Goal: Find specific page/section: Find specific page/section

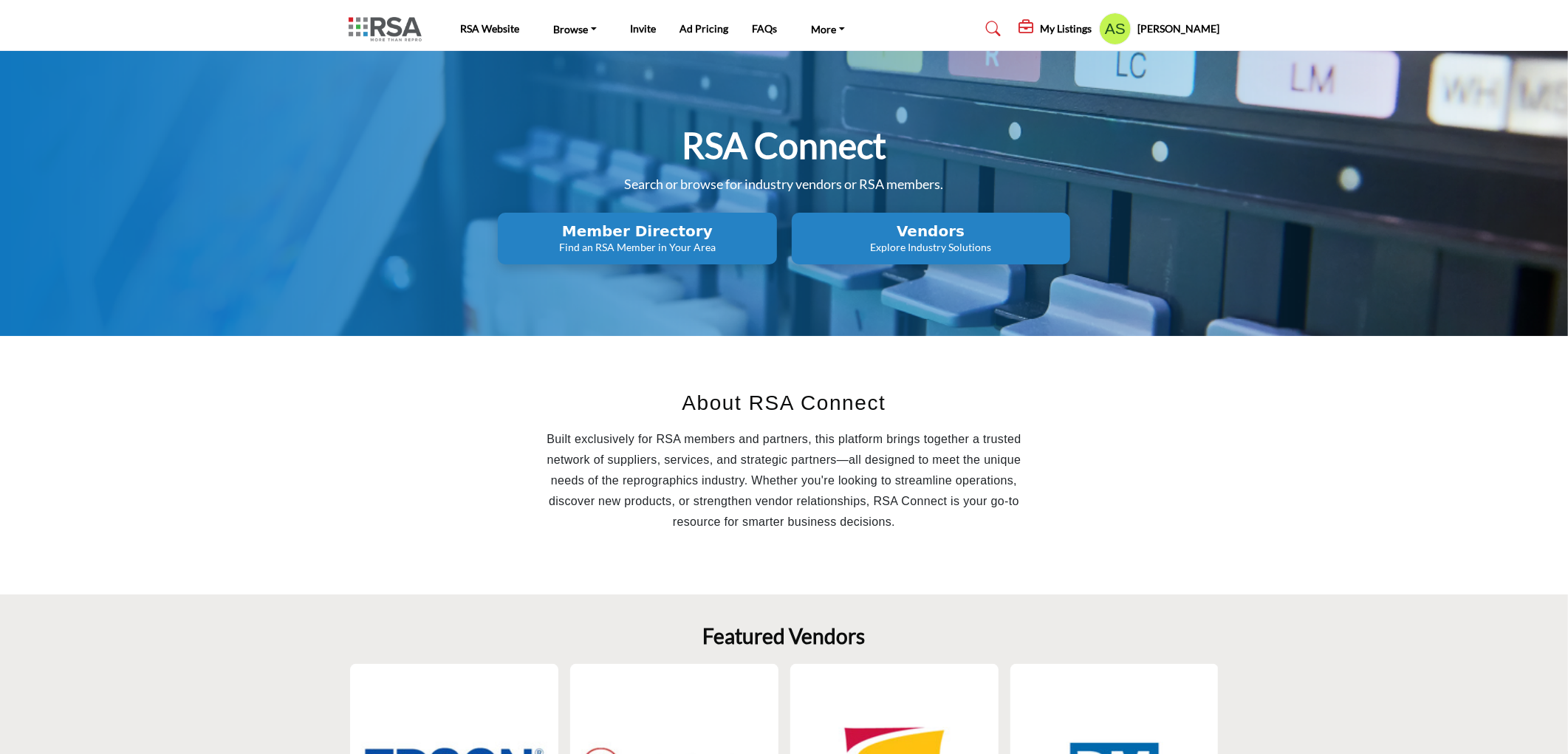
click at [688, 242] on p "Find an RSA Member in Your Area" at bounding box center [637, 247] width 270 height 15
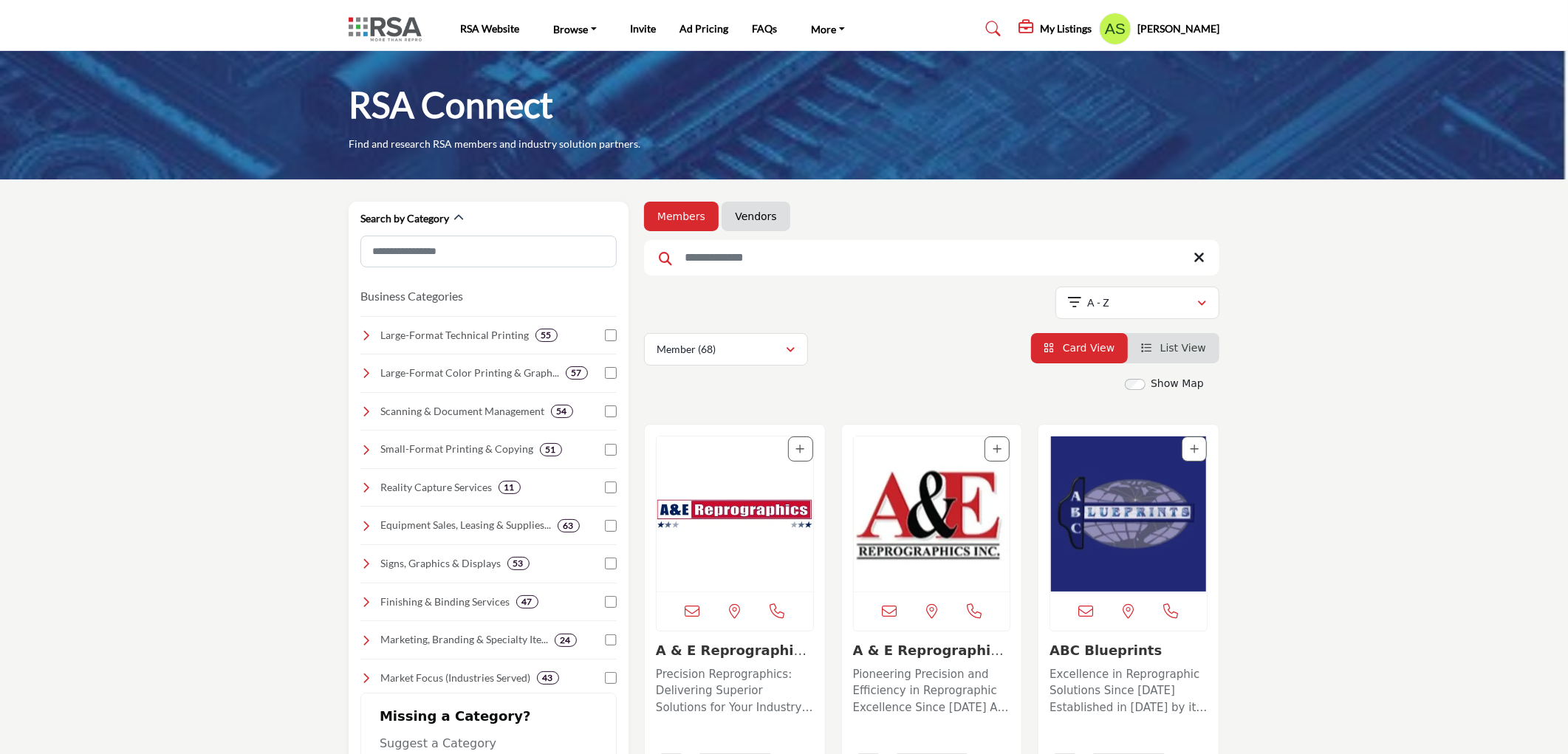
click at [746, 224] on li "Vendors" at bounding box center [756, 216] width 68 height 30
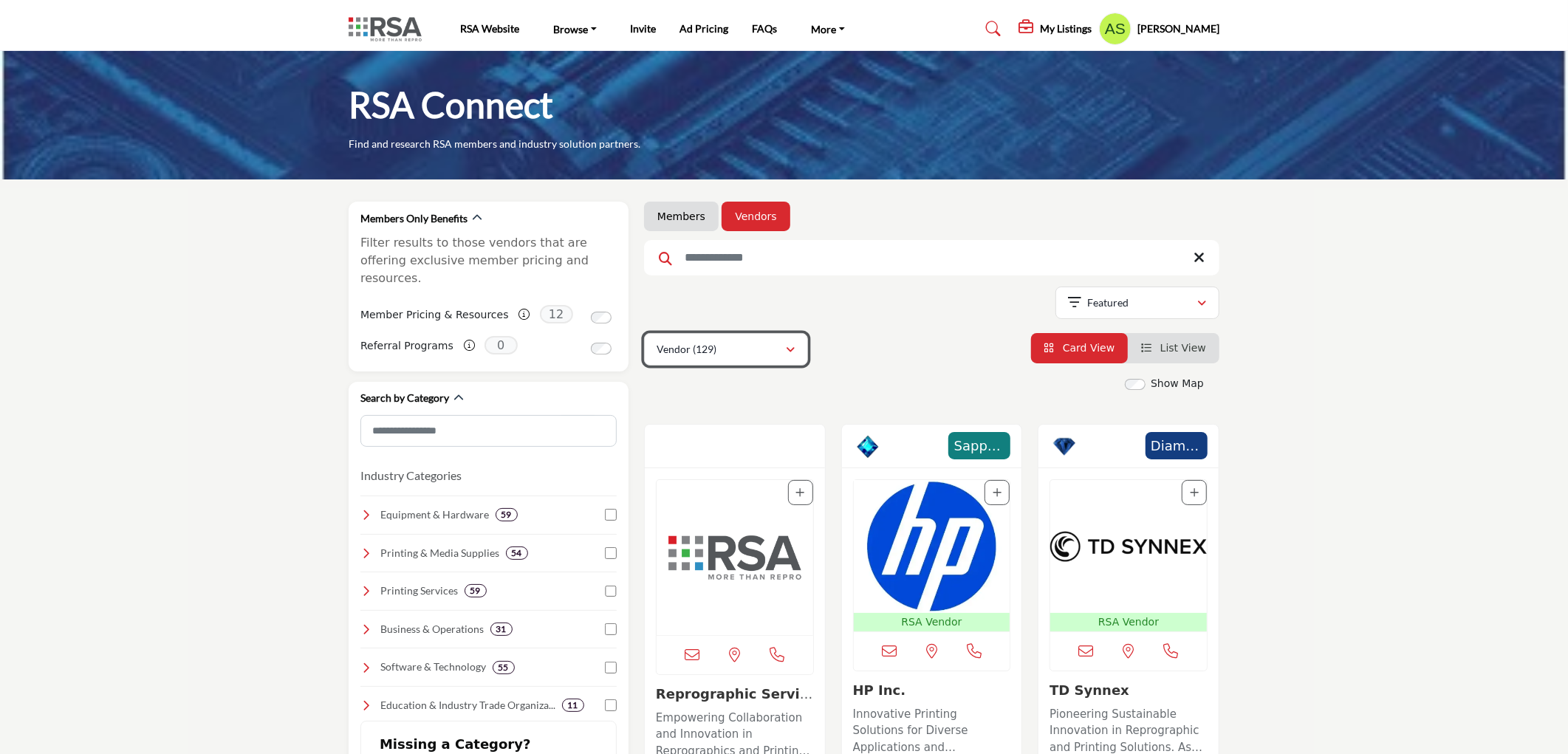
click at [752, 347] on div "Vendor (129)" at bounding box center [721, 349] width 128 height 17
click at [1130, 34] on profile-featured-9d57d186-dcdc-4fd1-8698-ebbedcf867ac "Show hide supplier dropdown" at bounding box center [1115, 28] width 32 height 32
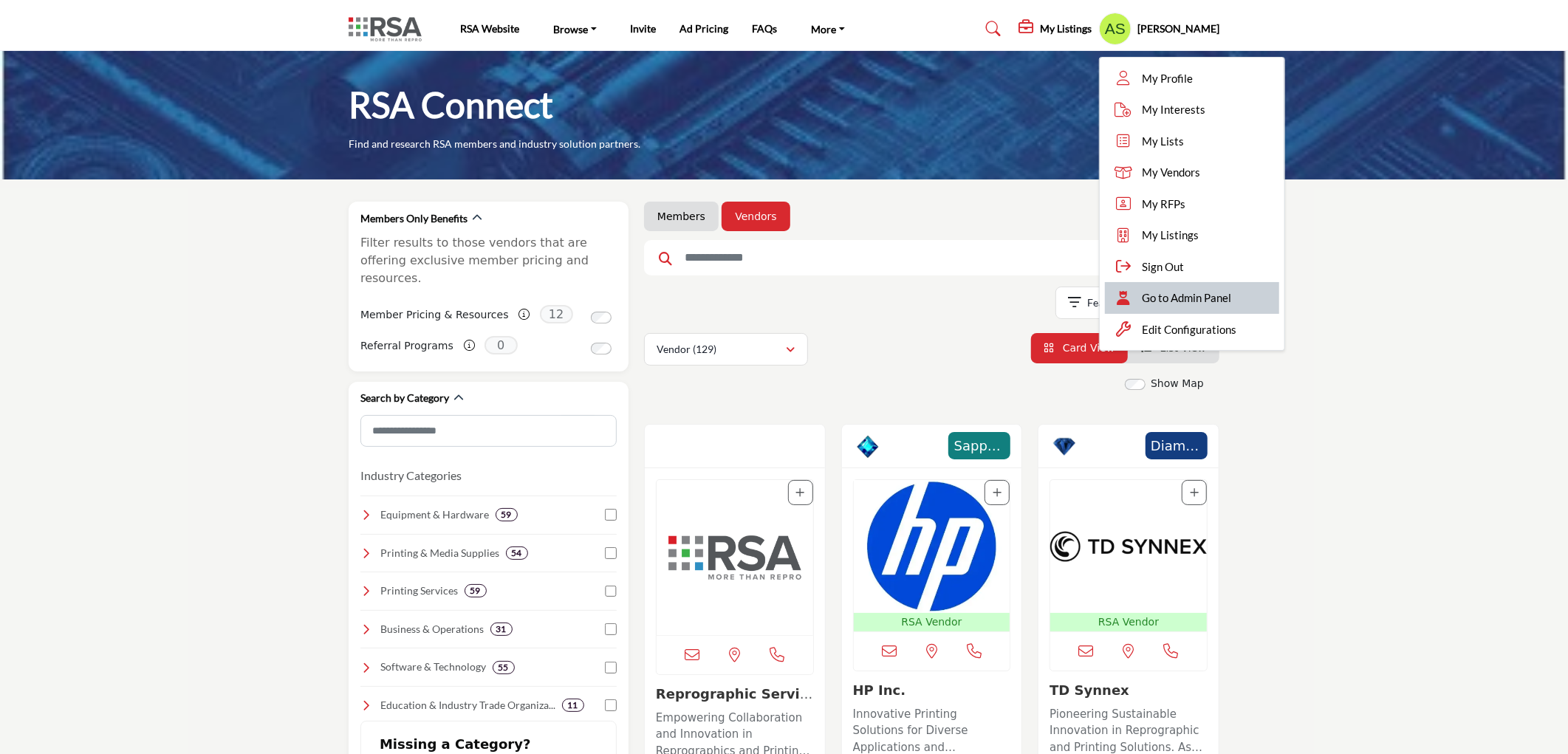
click at [1189, 296] on span "Go to Admin Panel" at bounding box center [1187, 298] width 89 height 17
